Goal: Navigation & Orientation: Find specific page/section

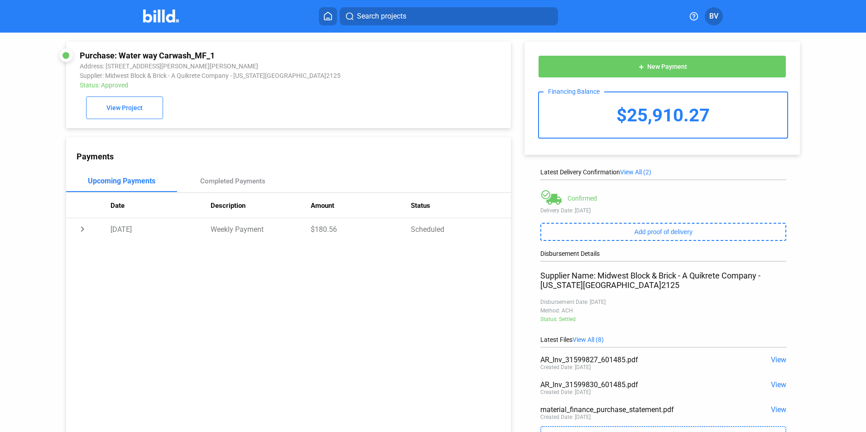
click at [323, 15] on home-icon at bounding box center [328, 16] width 11 height 9
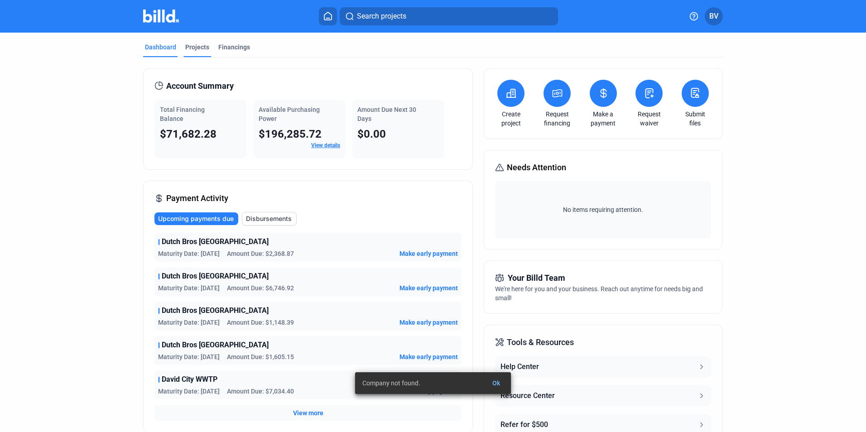
click at [195, 52] on div "Projects" at bounding box center [198, 50] width 28 height 15
